Goal: Complete application form

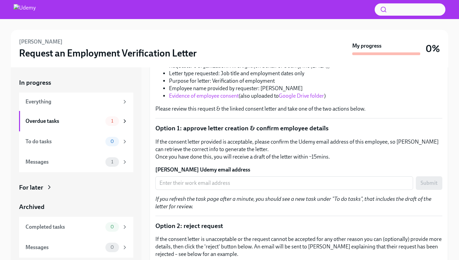
scroll to position [143, 0]
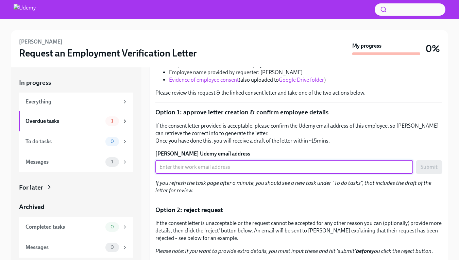
click at [208, 160] on input "Belal Malek's Udemy email address" at bounding box center [284, 167] width 258 height 14
paste input "bilal.malek@udemy.com"
type input "bilal.malek@udemy.com"
click at [434, 164] on span "Submit" at bounding box center [429, 167] width 17 height 7
